Goal: Browse casually: Explore the website without a specific task or goal

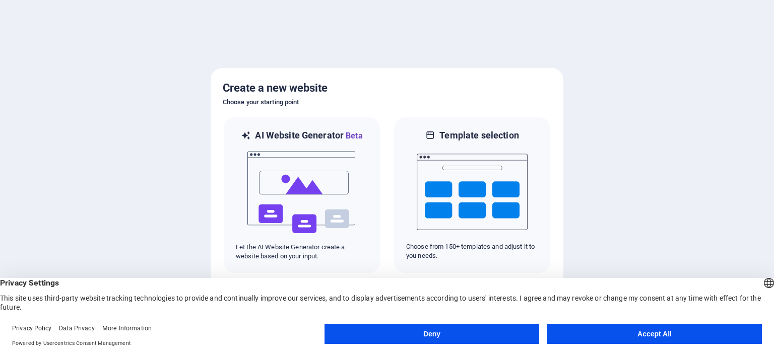
click at [637, 333] on button "Accept All" at bounding box center [655, 334] width 215 height 20
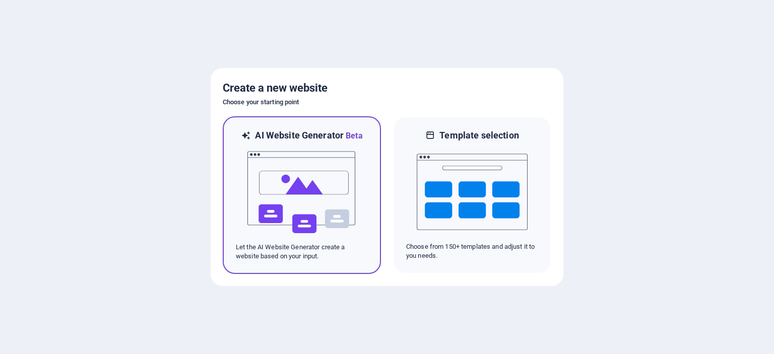
click at [311, 198] on img at bounding box center [302, 192] width 111 height 101
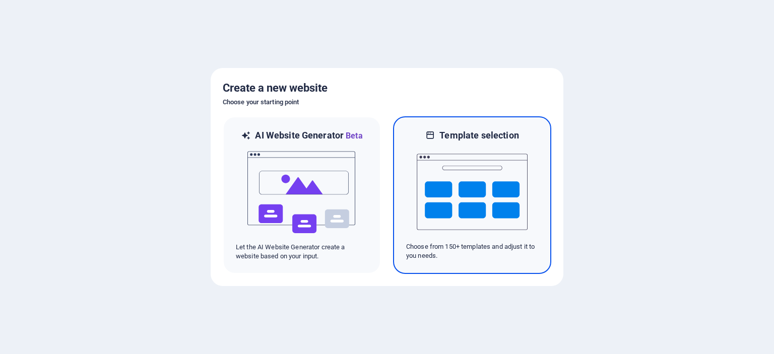
click at [466, 187] on img at bounding box center [472, 192] width 111 height 101
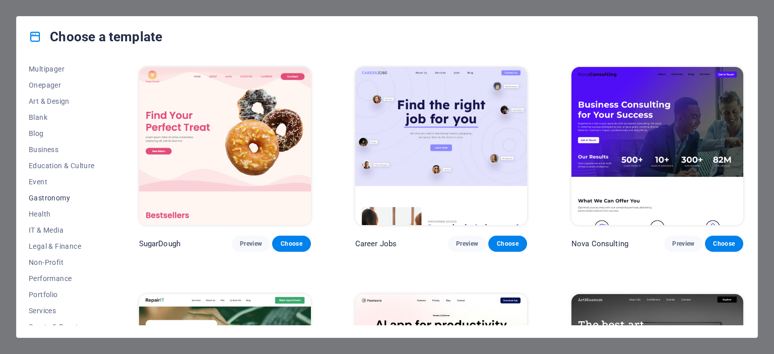
scroll to position [101, 0]
click at [51, 215] on span "IT & Media" at bounding box center [62, 214] width 66 height 8
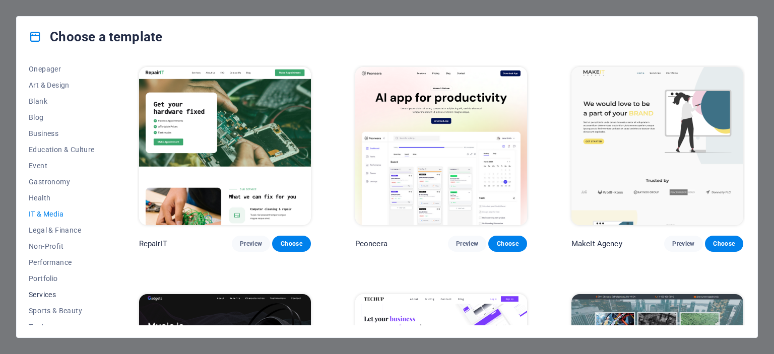
click at [50, 296] on span "Services" at bounding box center [62, 295] width 66 height 8
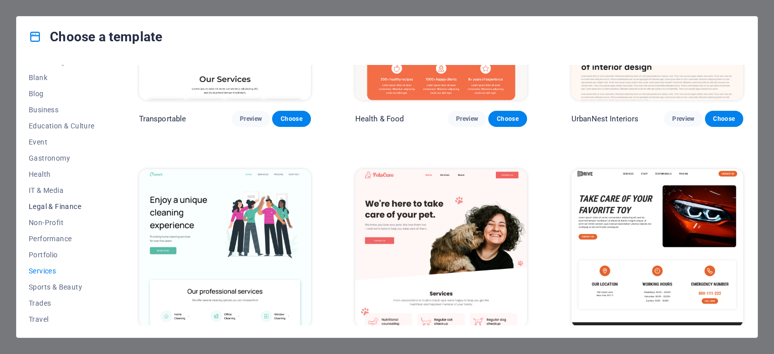
scroll to position [142, 0]
click at [53, 170] on span "IT & Media" at bounding box center [62, 173] width 66 height 8
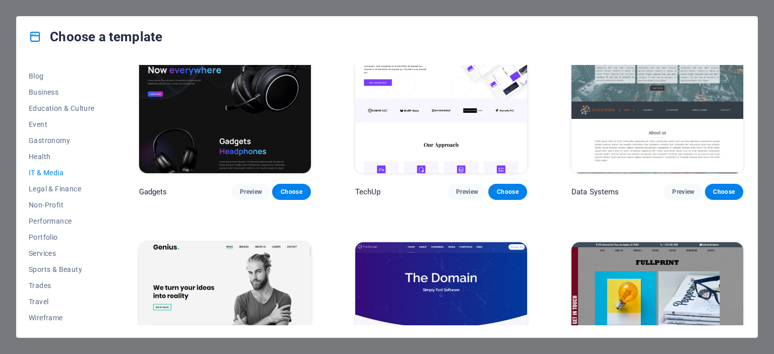
scroll to position [353, 0]
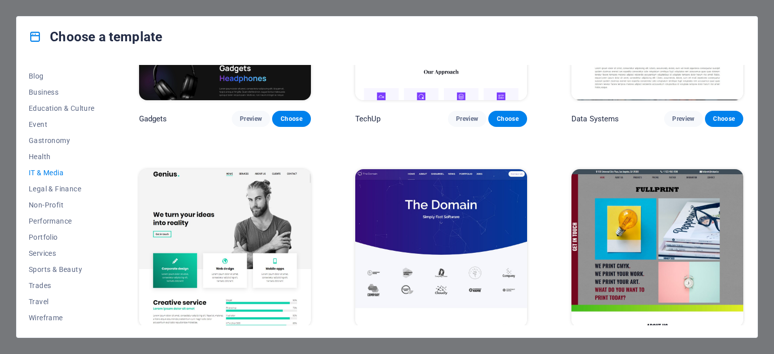
click at [55, 173] on span "IT & Media" at bounding box center [62, 173] width 66 height 8
click at [43, 157] on span "Health" at bounding box center [62, 157] width 66 height 8
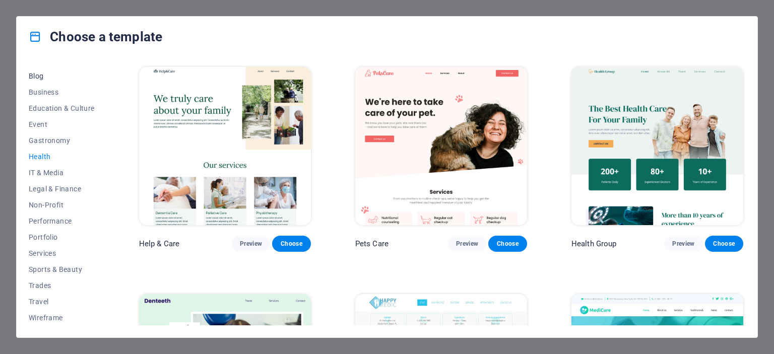
click at [36, 78] on span "Blog" at bounding box center [62, 76] width 66 height 8
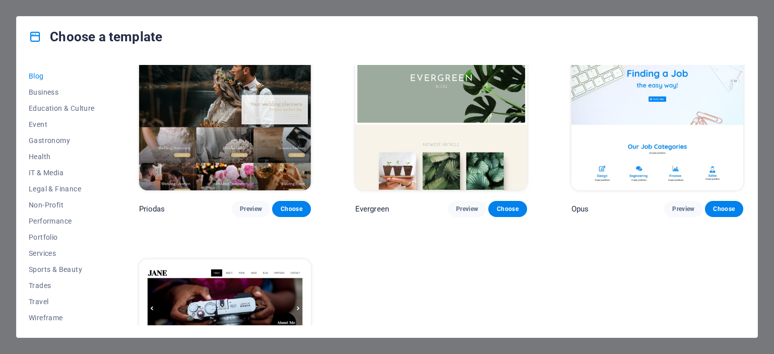
scroll to position [1737, 0]
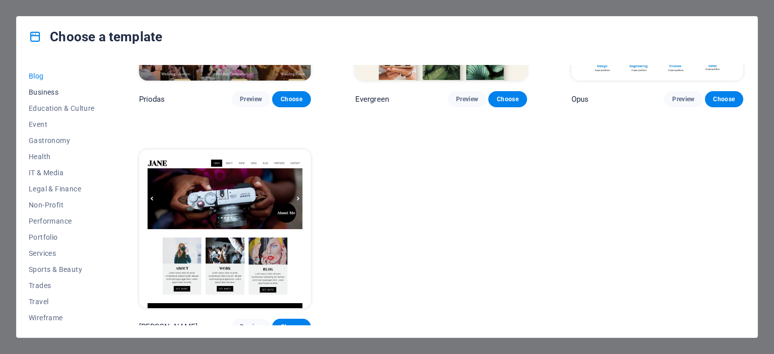
click at [43, 90] on span "Business" at bounding box center [62, 92] width 66 height 8
